Goal: Transaction & Acquisition: Purchase product/service

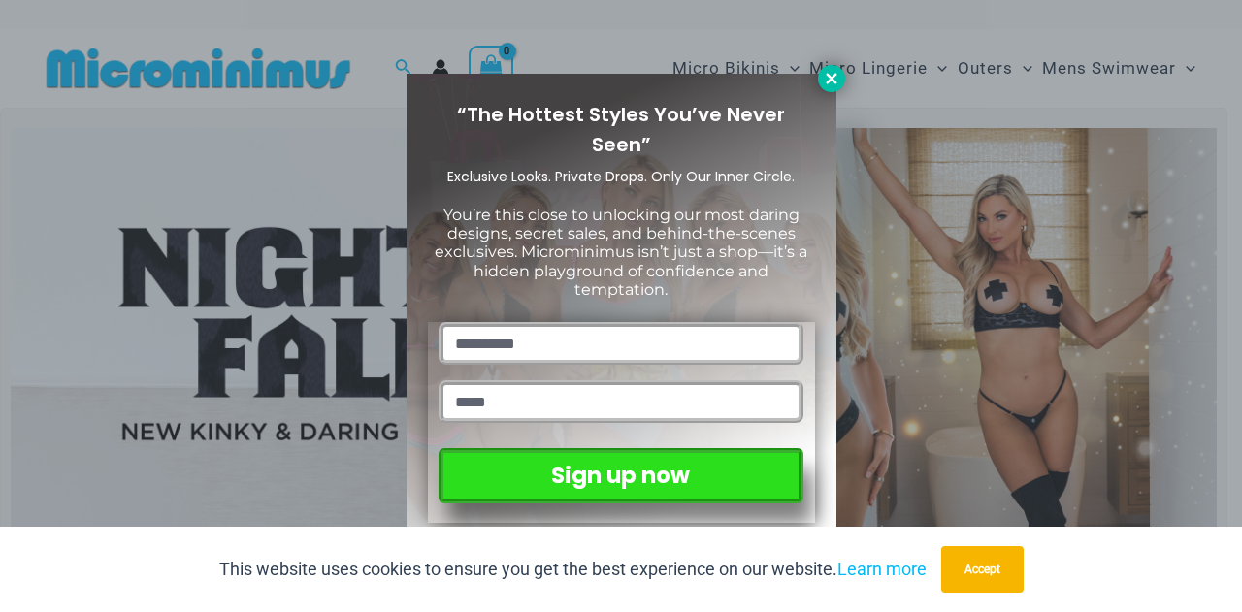
click at [828, 82] on icon at bounding box center [831, 78] width 11 height 11
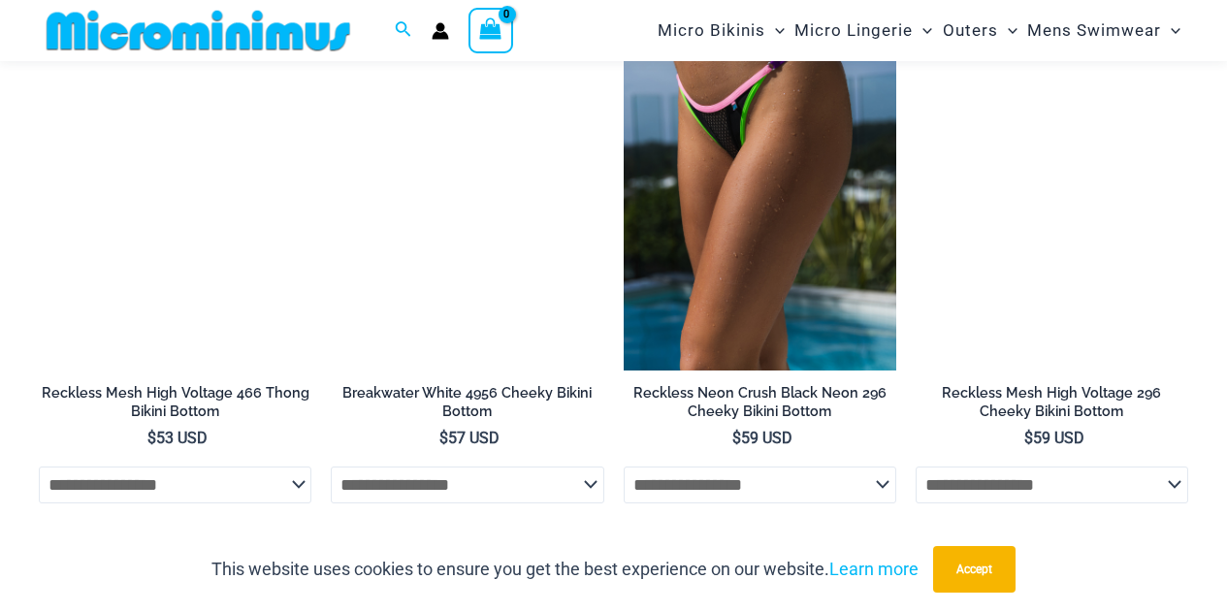
scroll to position [4737, 0]
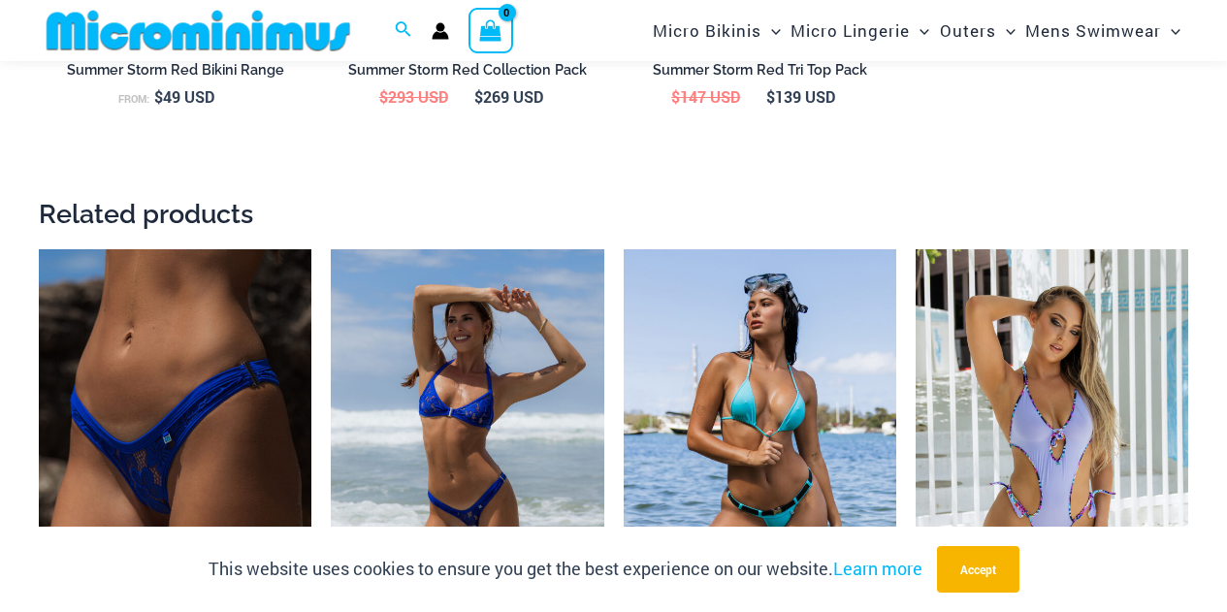
scroll to position [2279, 0]
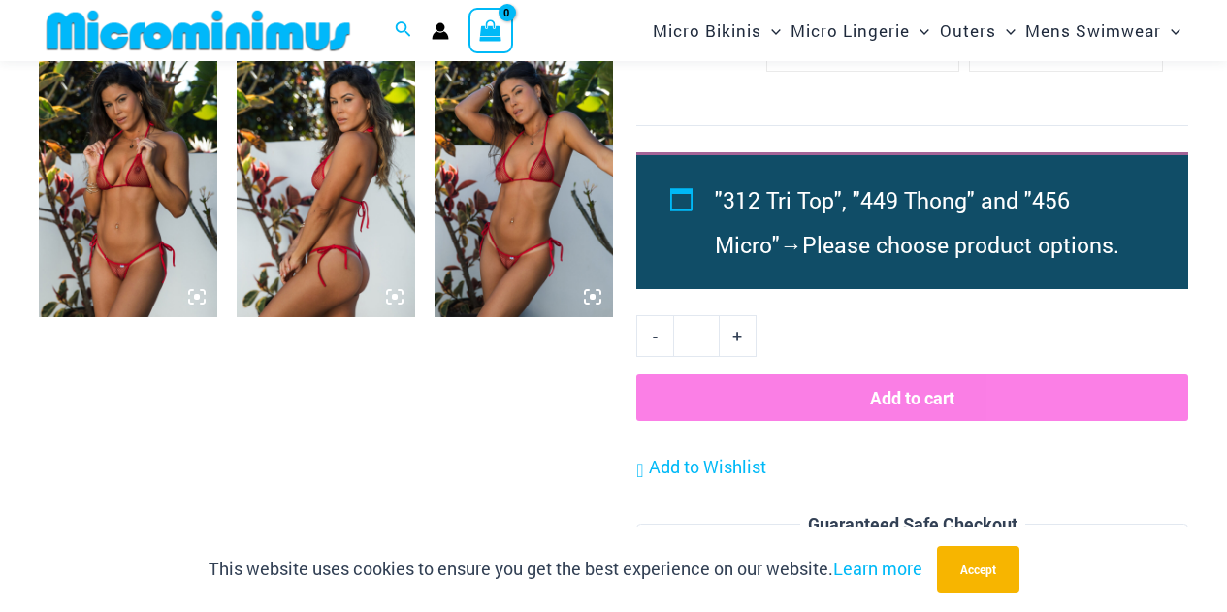
scroll to position [2037, 0]
